Goal: Information Seeking & Learning: Learn about a topic

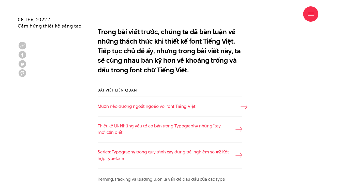
scroll to position [302, 0]
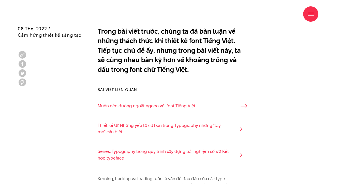
click at [170, 108] on link "Muôn nẻo đường ngoắt ngoéo với font Tiếng Việt" at bounding box center [170, 105] width 145 height 7
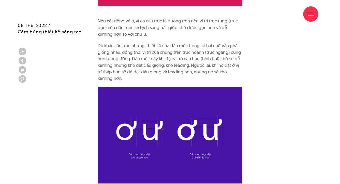
scroll to position [802, 0]
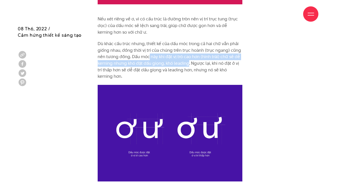
drag, startPoint x: 149, startPoint y: 54, endPoint x: 187, endPoint y: 65, distance: 38.9
click at [187, 65] on p "Dù khác cấu trúc nhưng, thiết kế của dấu móc trong cả hai chữ vẫn phải giống nh…" at bounding box center [170, 59] width 145 height 39
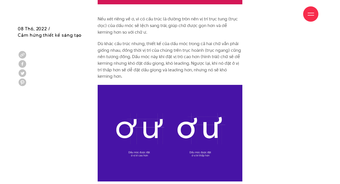
click at [156, 72] on p "Dù khác cấu trúc nhưng, thiết kế của dấu móc trong cả hai chữ vẫn phải giống nh…" at bounding box center [170, 59] width 145 height 39
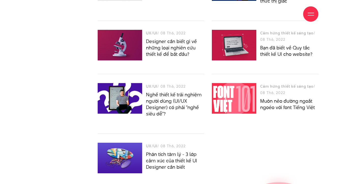
scroll to position [2363, 0]
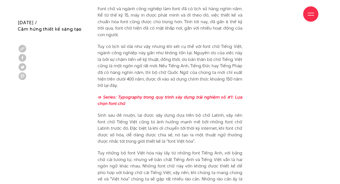
scroll to position [399, 0]
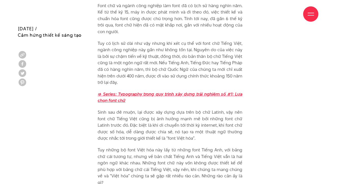
click at [192, 94] on strong "=> Series: Typography trong quy trình xây dựng trải nghiệm số #1: Lựa chọn font…" at bounding box center [170, 97] width 145 height 13
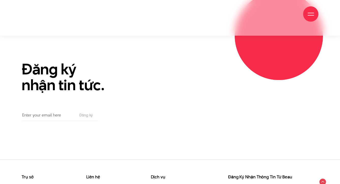
scroll to position [2436, 0]
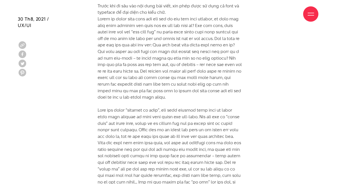
scroll to position [627, 0]
